Goal: Navigation & Orientation: Find specific page/section

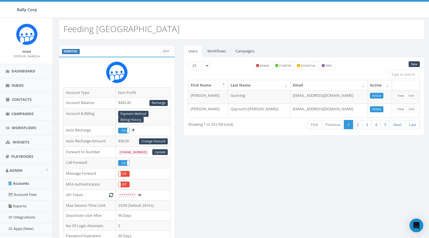
scroll to position [6, 1]
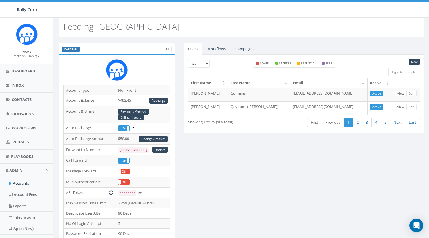
click at [218, 49] on link "Workflows" at bounding box center [217, 49] width 28 height 12
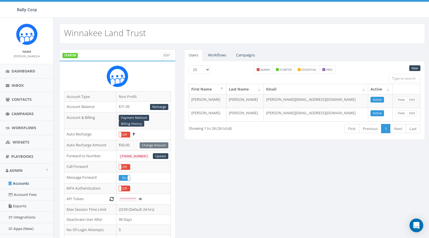
click at [220, 53] on link "Workflows" at bounding box center [217, 55] width 28 height 12
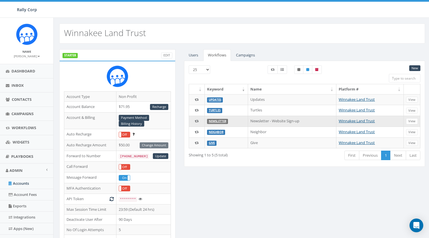
click at [221, 120] on link "Newsletter" at bounding box center [218, 122] width 18 height 4
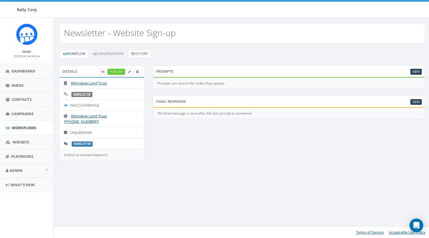
click at [148, 55] on link "History" at bounding box center [139, 54] width 23 height 9
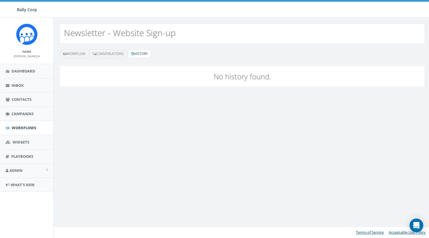
scroll to position [0, 1]
click at [104, 53] on link "Conversations" at bounding box center [108, 54] width 38 height 9
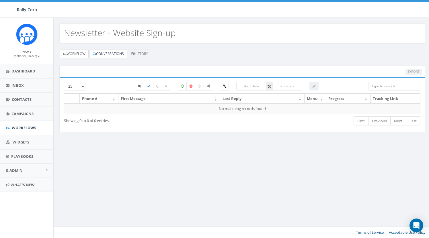
click at [75, 55] on link "Workflow" at bounding box center [74, 54] width 29 height 9
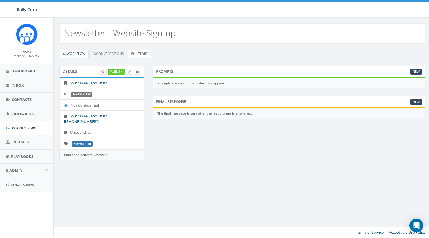
click at [143, 53] on link "History" at bounding box center [139, 54] width 23 height 9
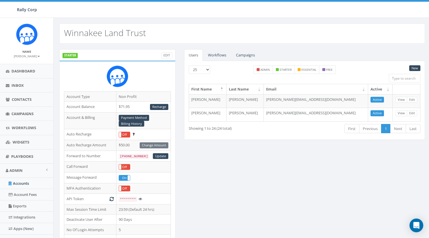
click at [219, 56] on link "Workflows" at bounding box center [217, 55] width 28 height 12
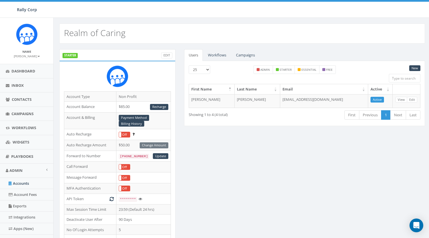
click at [222, 56] on link "Workflows" at bounding box center [217, 55] width 28 height 12
